Goal: Find specific page/section: Find specific page/section

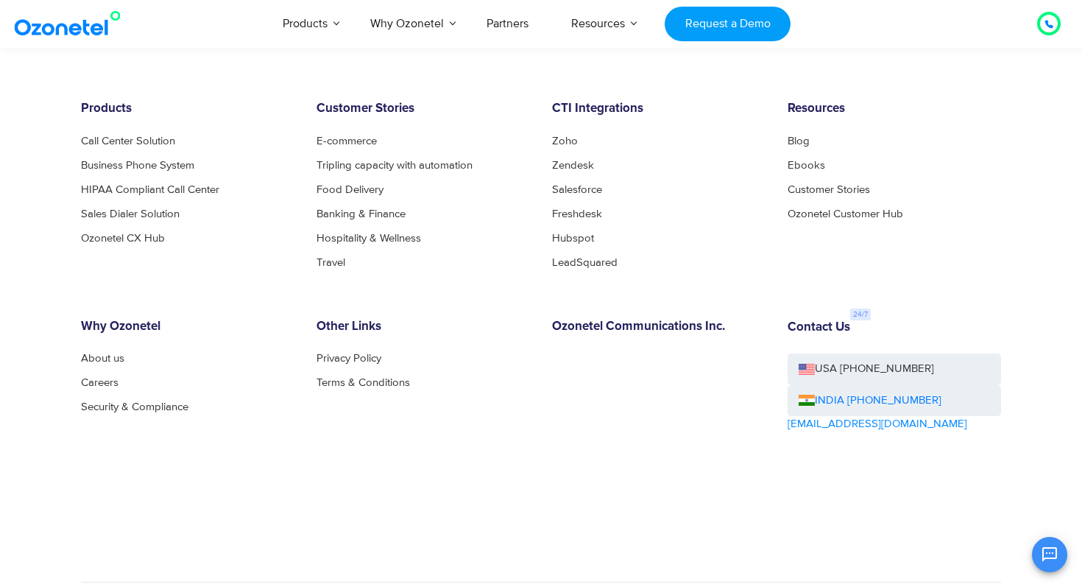
scroll to position [8070, 0]
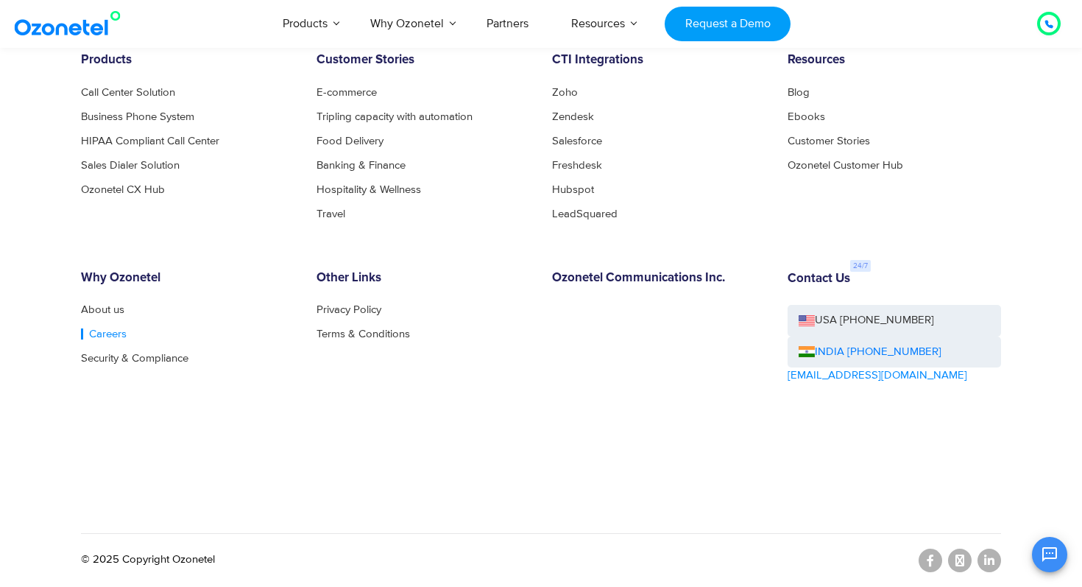
click at [100, 334] on link "Careers" at bounding box center [104, 333] width 46 height 11
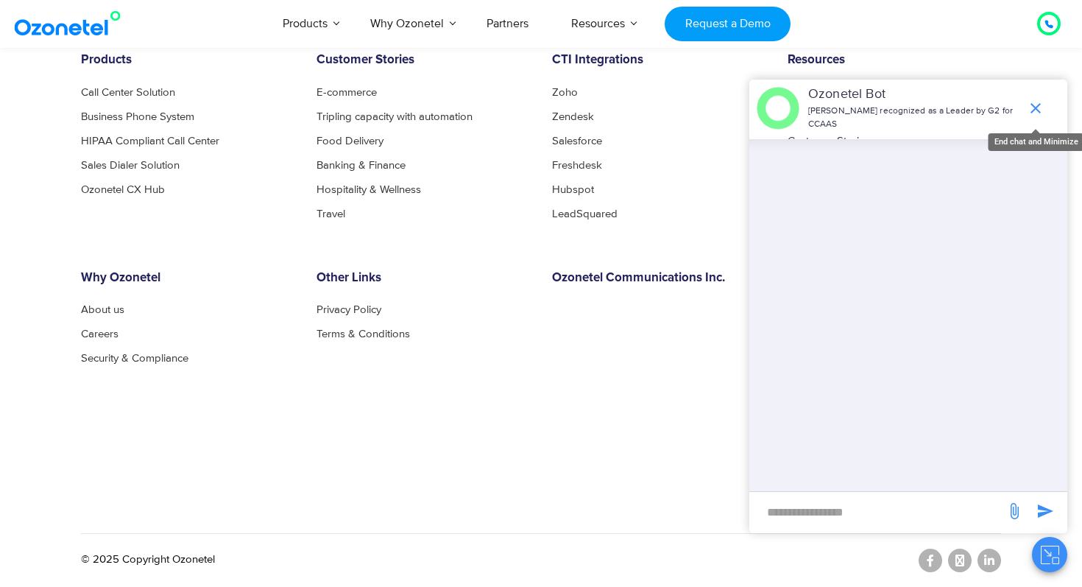
click at [1031, 109] on icon "end chat or minimize" at bounding box center [1036, 108] width 18 height 18
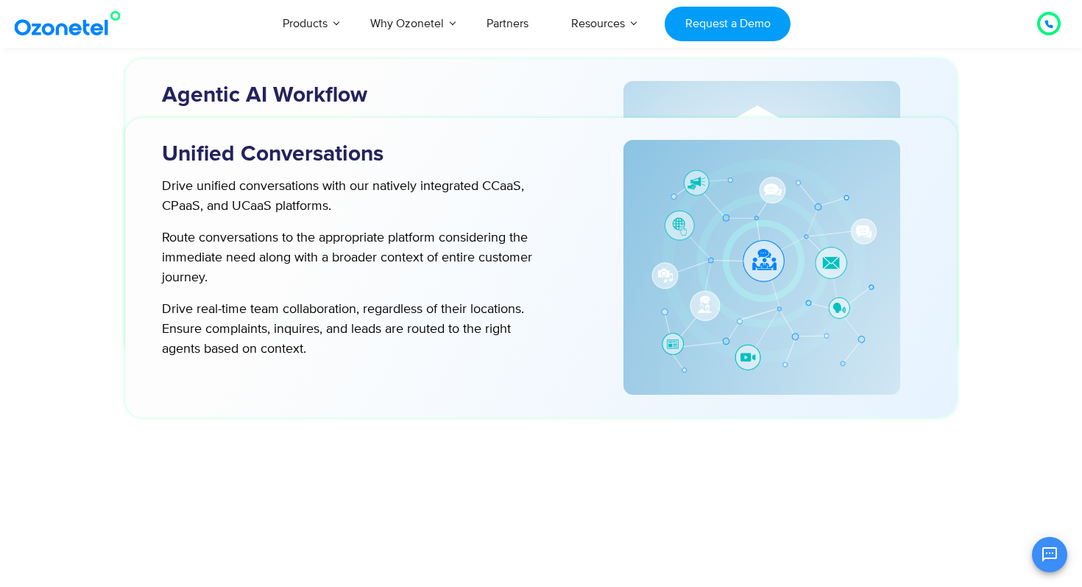
scroll to position [3218, 0]
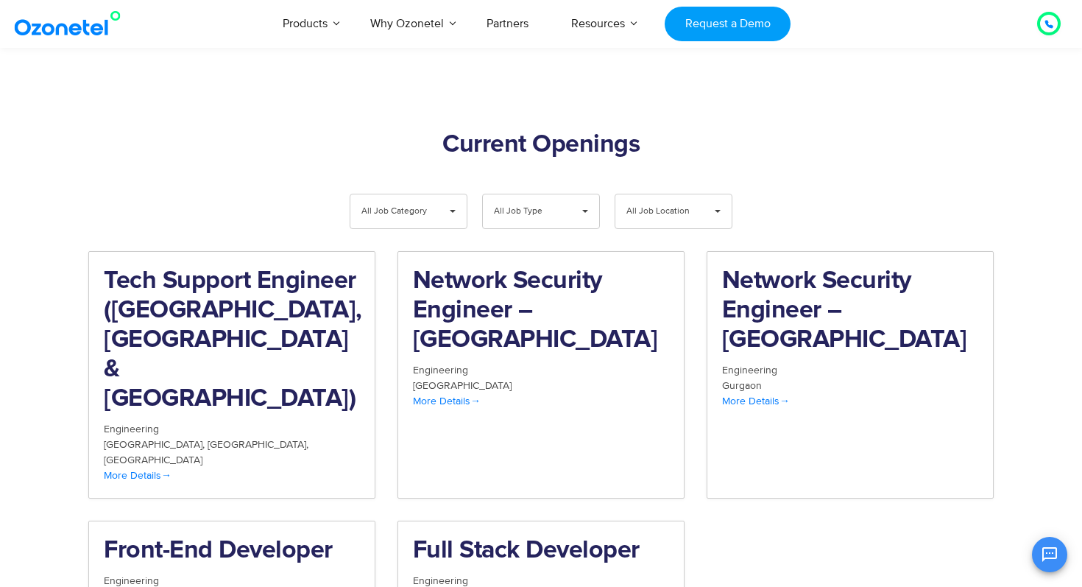
scroll to position [1434, 0]
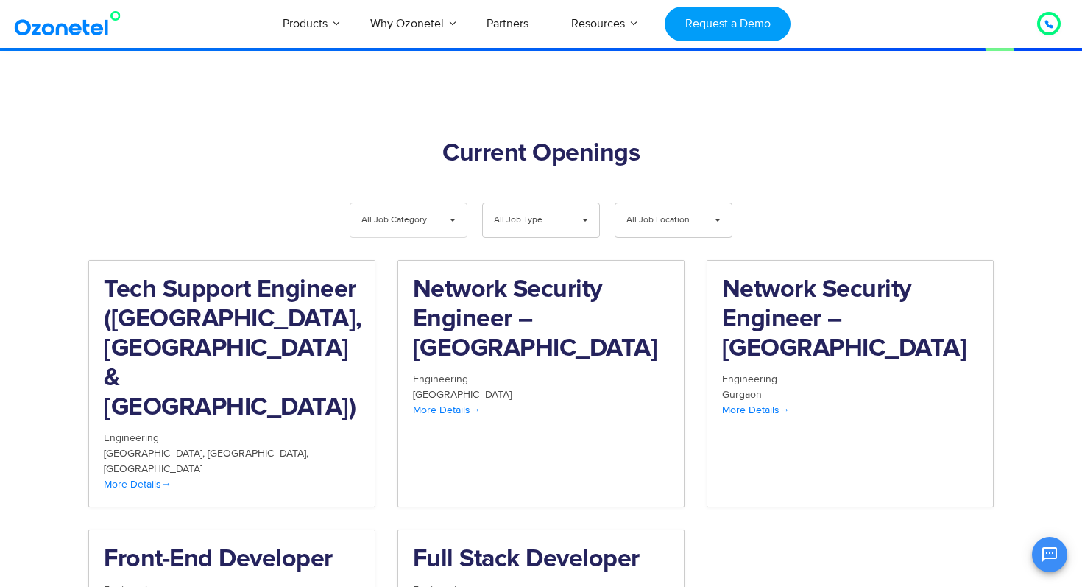
click at [408, 203] on span "All Job Category" at bounding box center [397, 220] width 70 height 34
click at [523, 203] on span "All Job Type" at bounding box center [529, 220] width 70 height 34
click at [522, 271] on li "Full Time" at bounding box center [541, 285] width 116 height 29
select select "**"
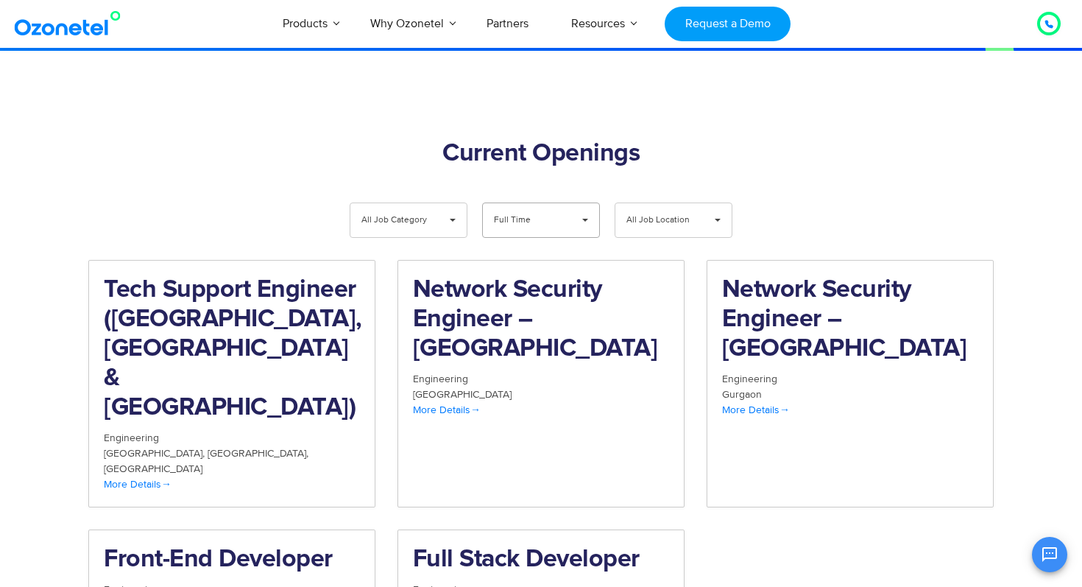
click at [637, 203] on span "All Job Location" at bounding box center [662, 220] width 70 height 34
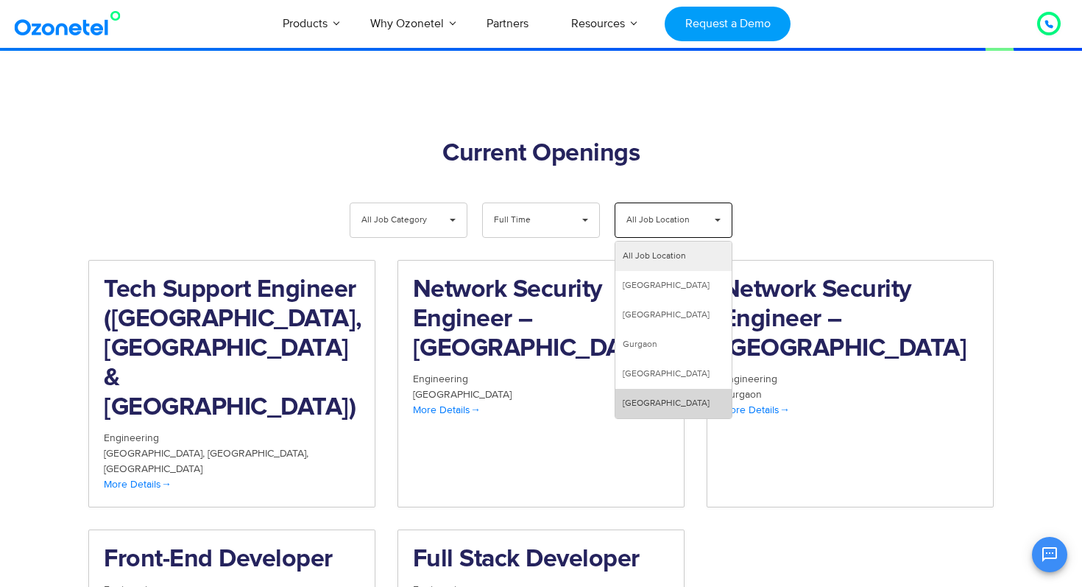
click at [632, 389] on li "[GEOGRAPHIC_DATA]" at bounding box center [674, 403] width 116 height 29
select select "***"
